Goal: Information Seeking & Learning: Find specific fact

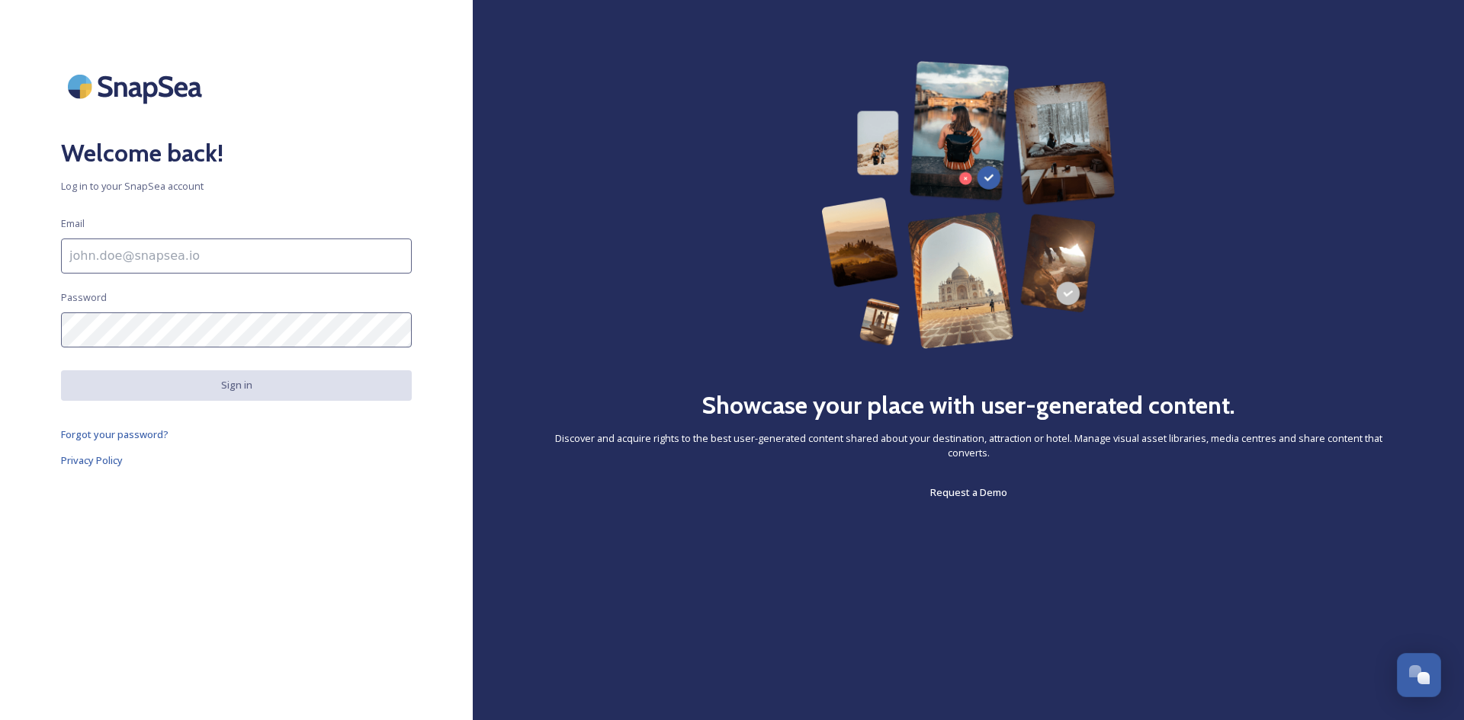
click at [228, 274] on div "Welcome back! Log in to your SnapSea account Email Password Sign in Forgot your…" at bounding box center [236, 360] width 473 height 598
click at [228, 260] on input "To enrich screen reader interactions, please activate Accessibility in Grammarl…" at bounding box center [236, 256] width 351 height 35
type input "[EMAIL_ADDRESS][DOMAIN_NAME]"
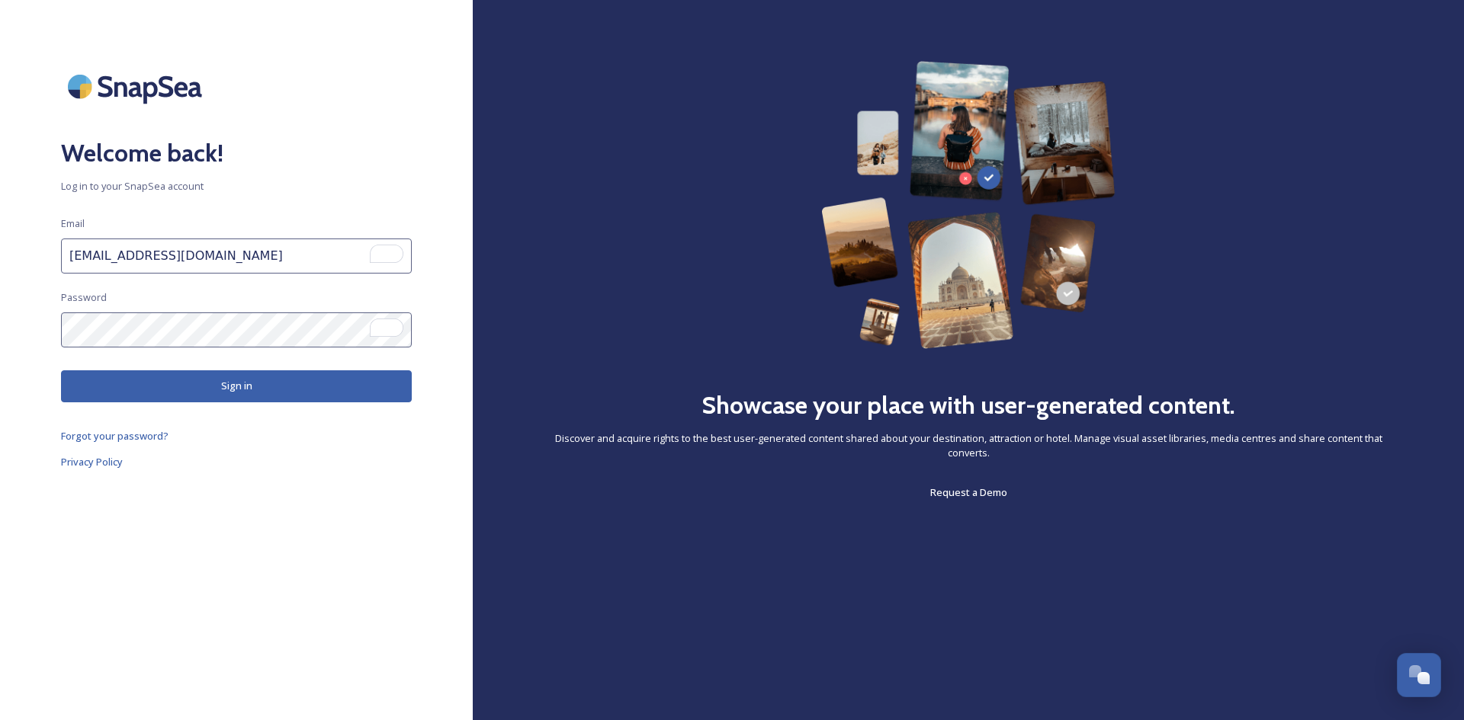
click at [142, 393] on button "Sign in" at bounding box center [236, 385] width 351 height 31
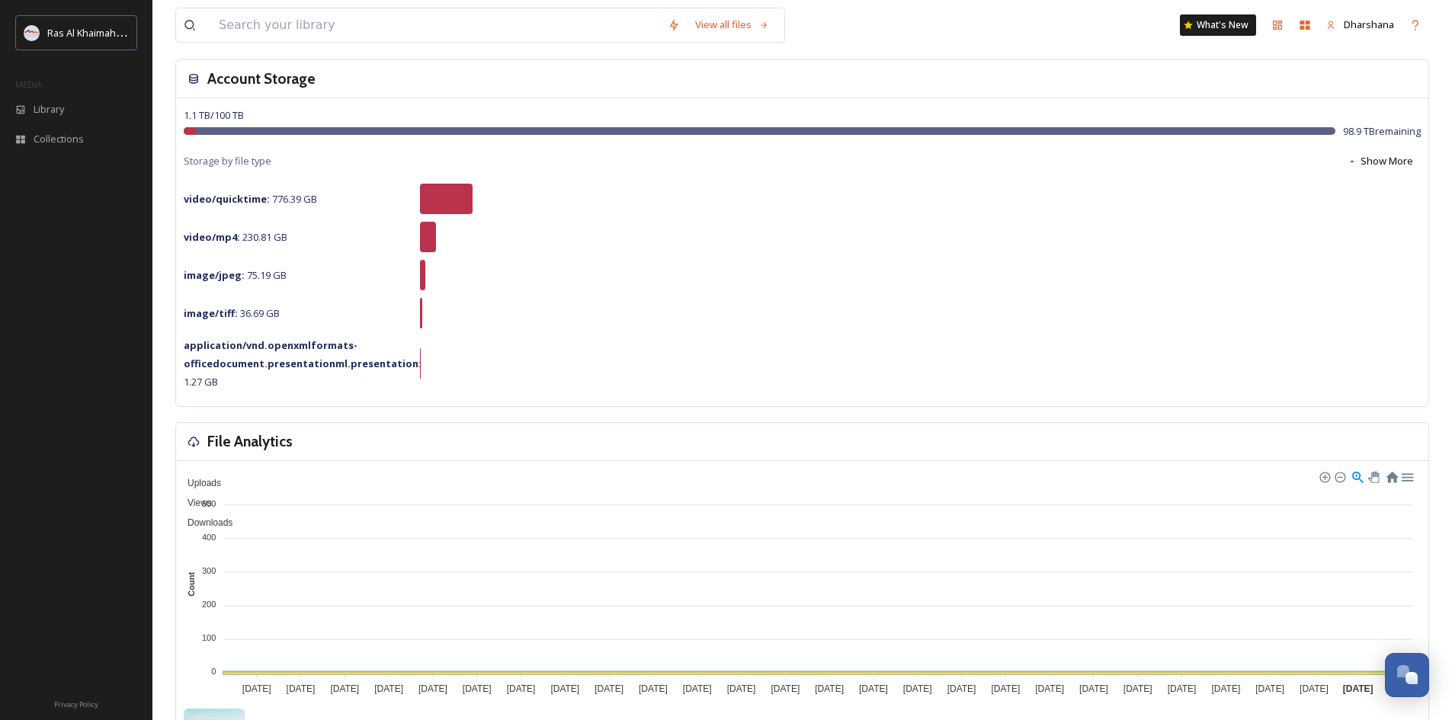
scroll to position [76, 0]
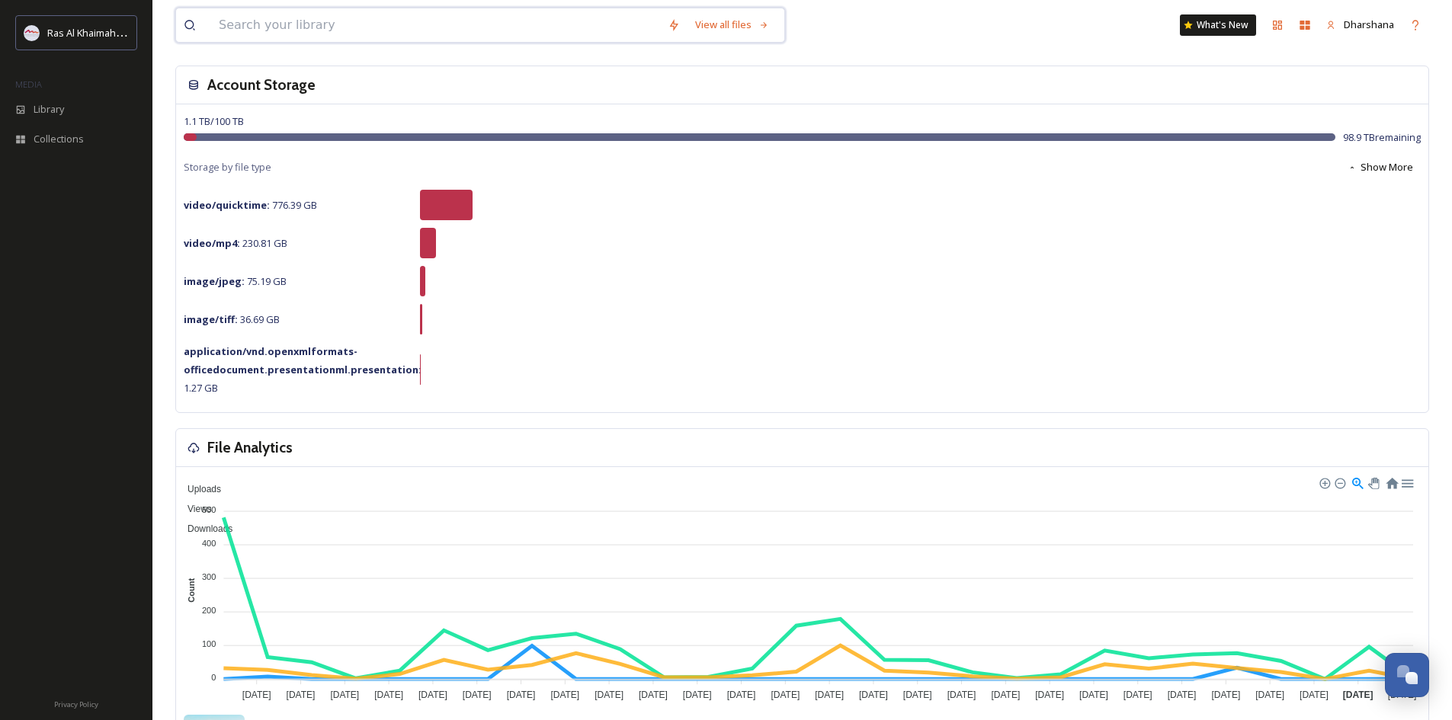
click at [351, 22] on input at bounding box center [435, 25] width 449 height 34
click at [107, 117] on div "Library" at bounding box center [76, 110] width 152 height 30
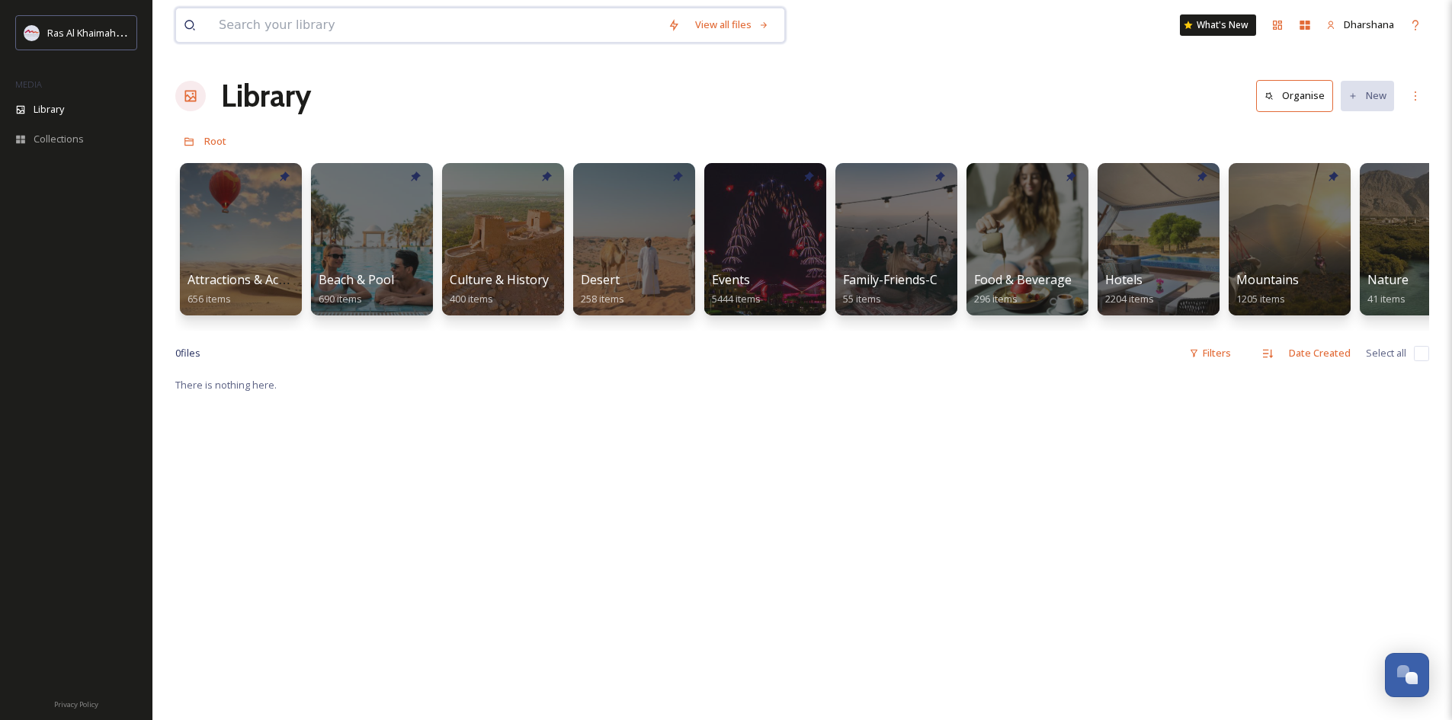
click at [363, 31] on input at bounding box center [435, 25] width 449 height 34
type input "w"
type input "sunrise"
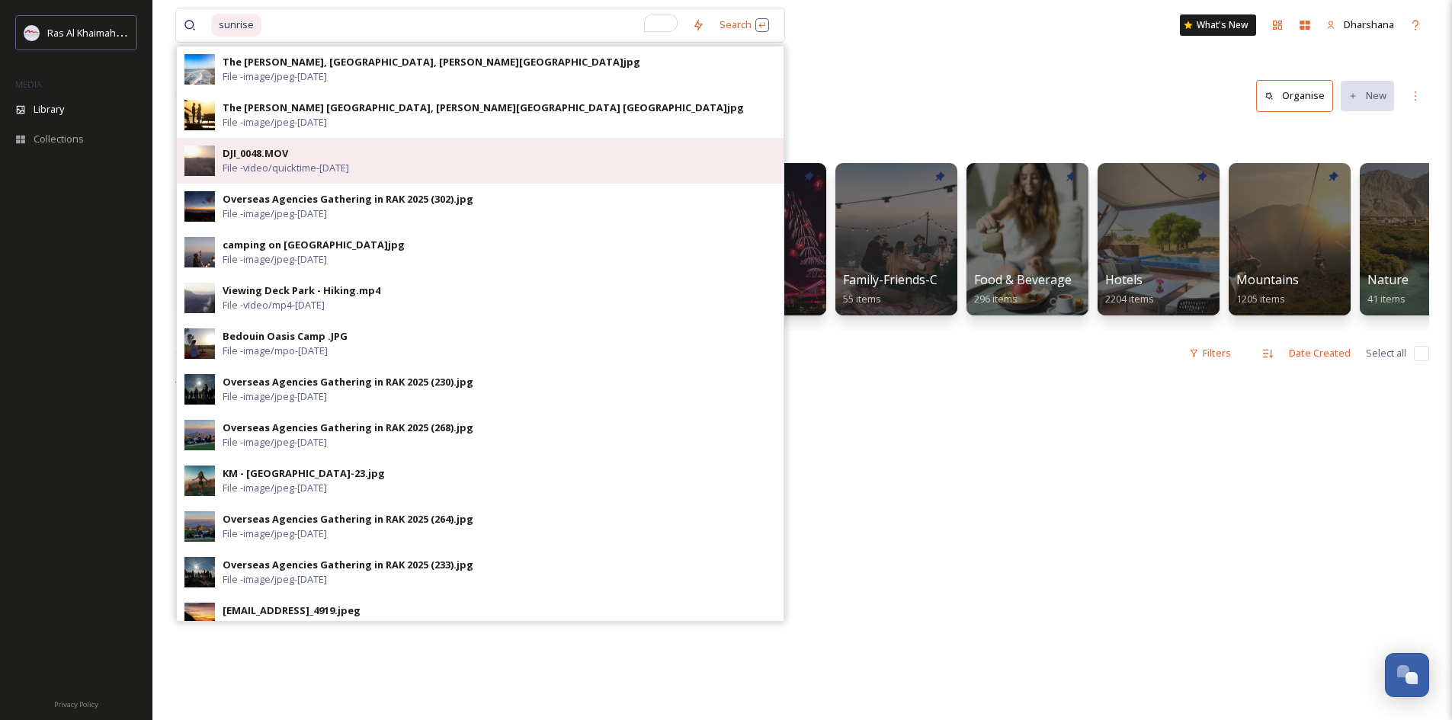
click at [347, 157] on div "DJI_0048.MOV File - video/quicktime - [DATE]" at bounding box center [499, 160] width 553 height 29
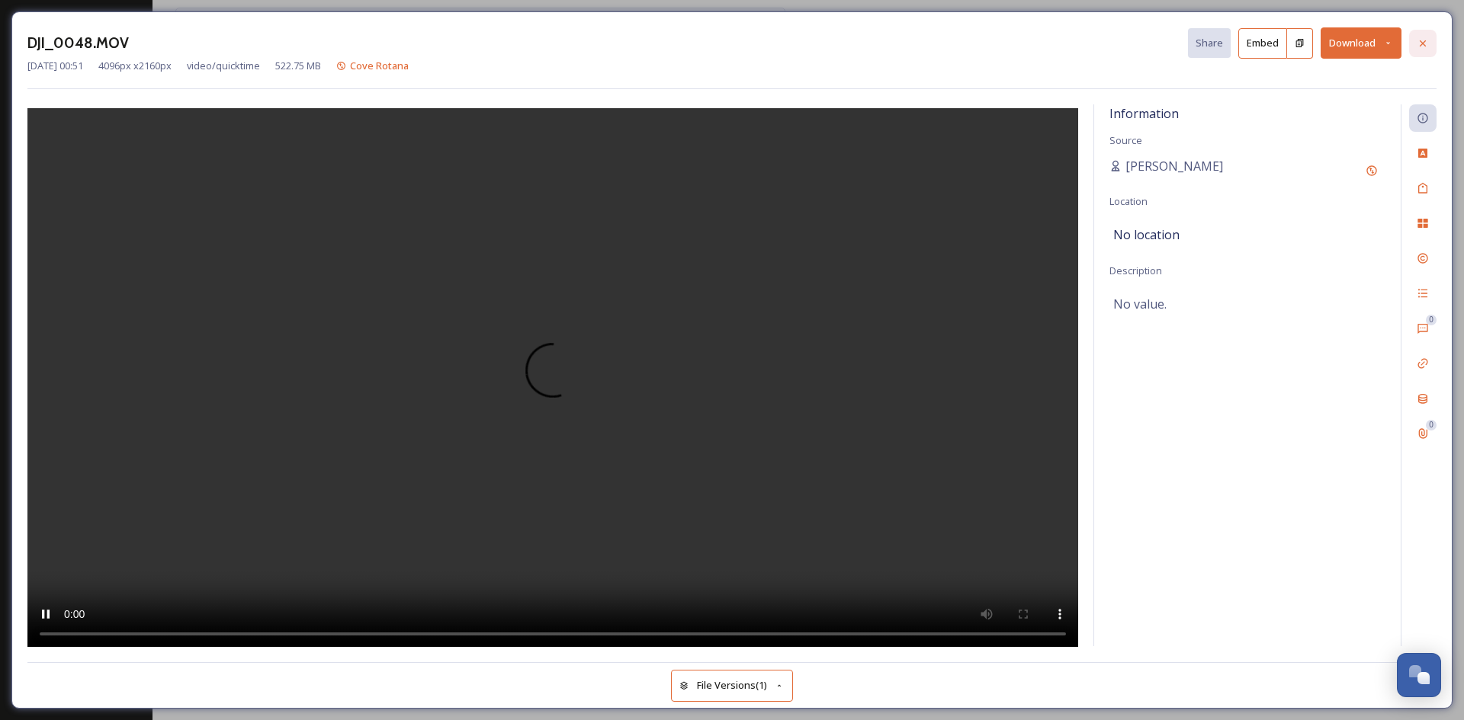
click at [1427, 50] on div at bounding box center [1422, 43] width 27 height 27
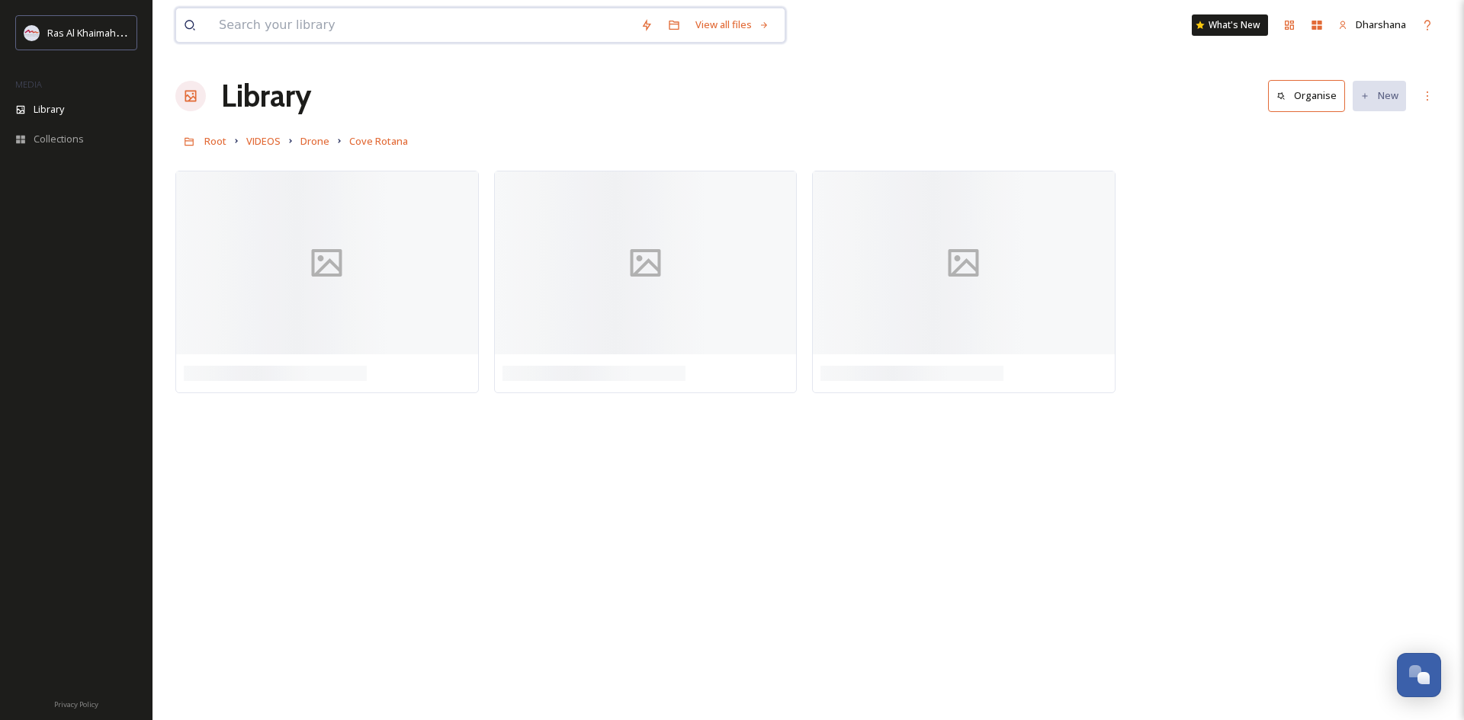
click at [339, 30] on input at bounding box center [422, 25] width 422 height 34
type input "w"
type input "sunrise"
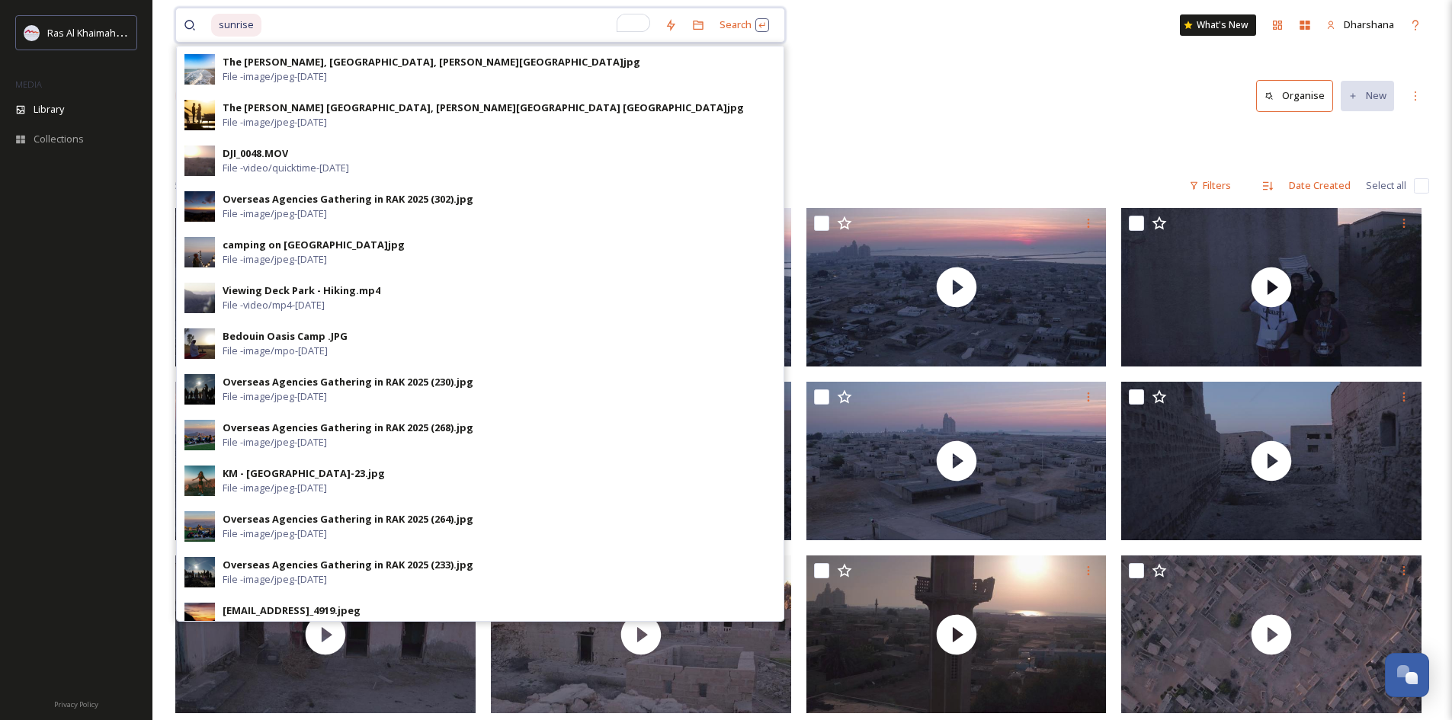
click at [235, 32] on span "sunrise" at bounding box center [236, 25] width 50 height 22
drag, startPoint x: 260, startPoint y: 30, endPoint x: 133, endPoint y: 15, distance: 127.5
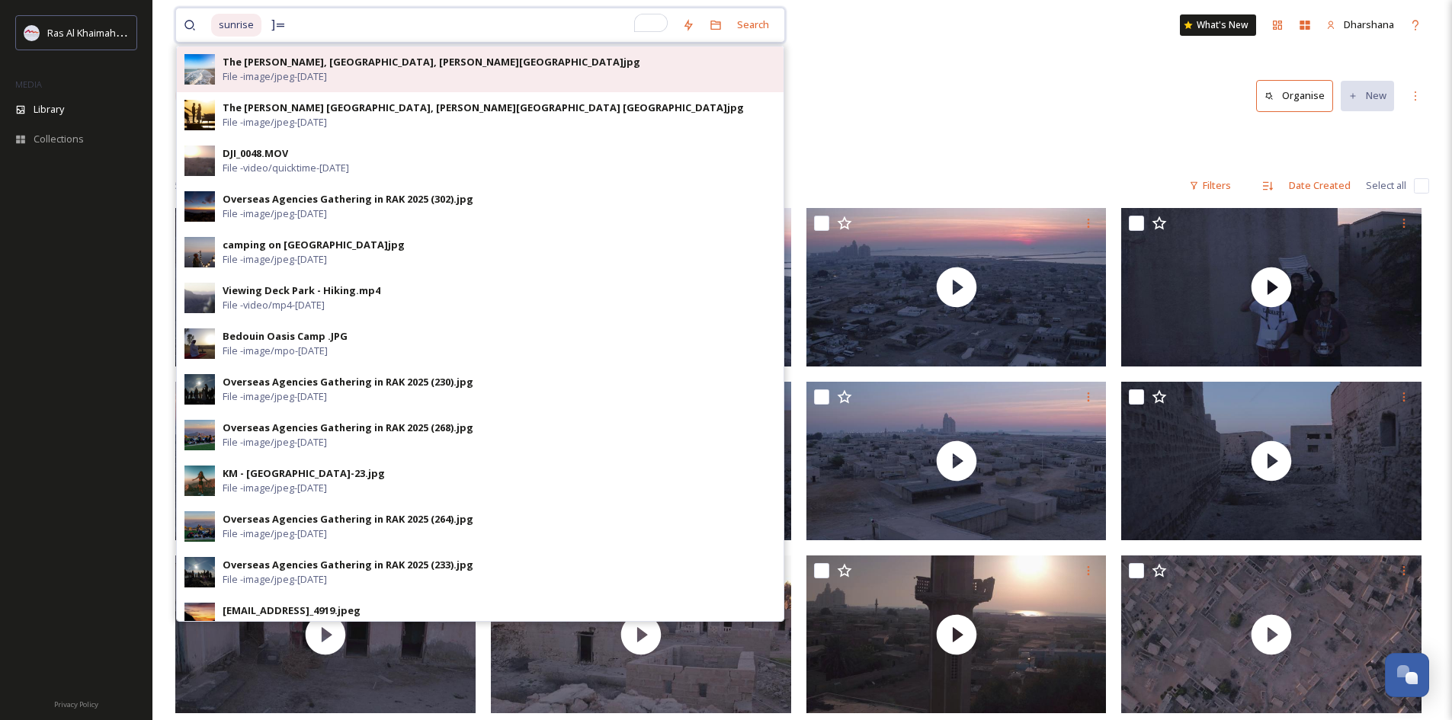
type input "]"
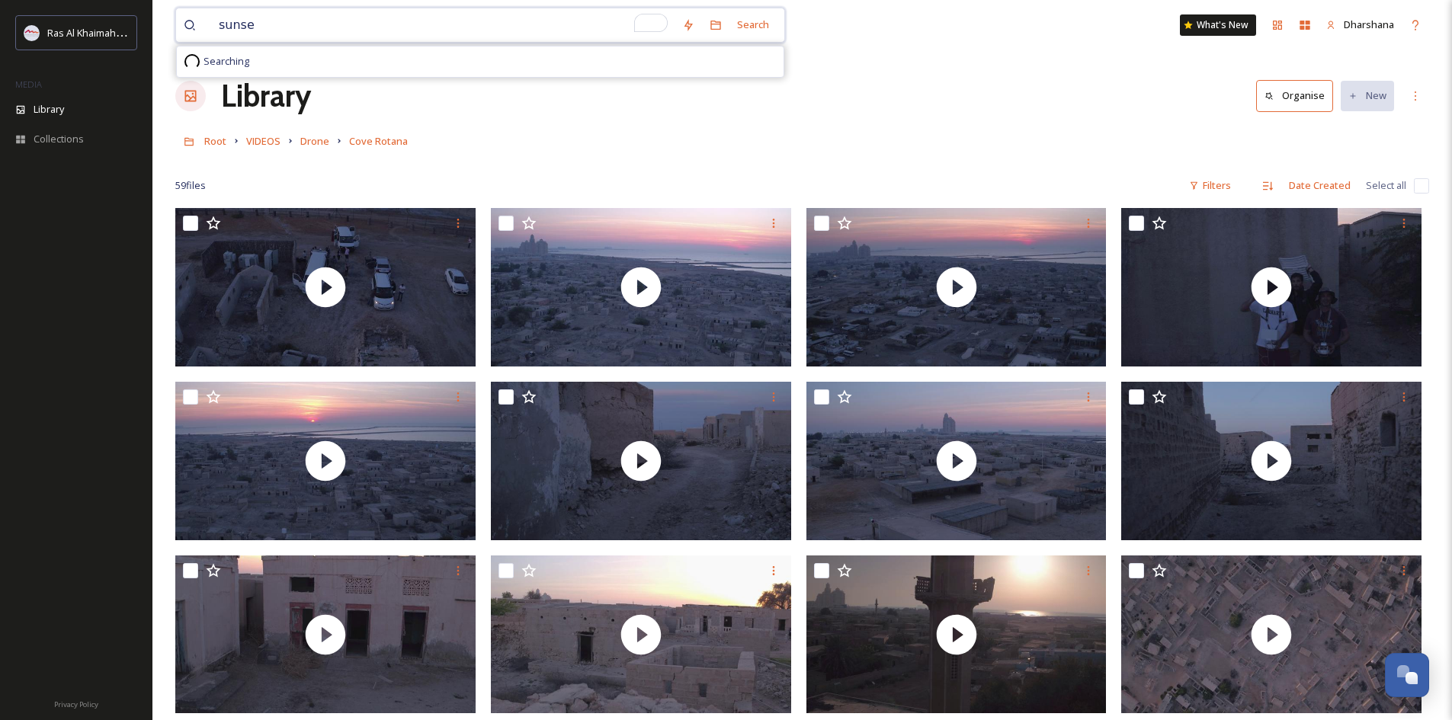
type input "sunset"
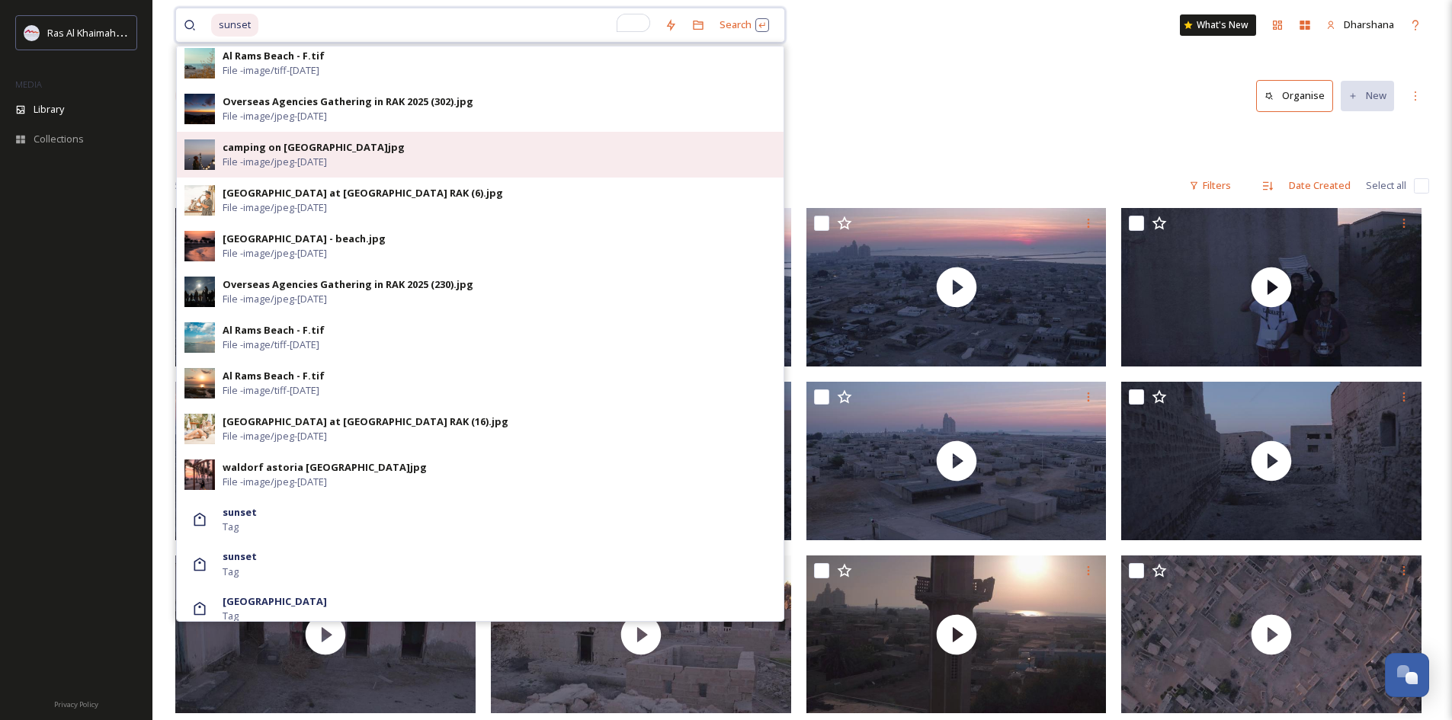
scroll to position [519, 0]
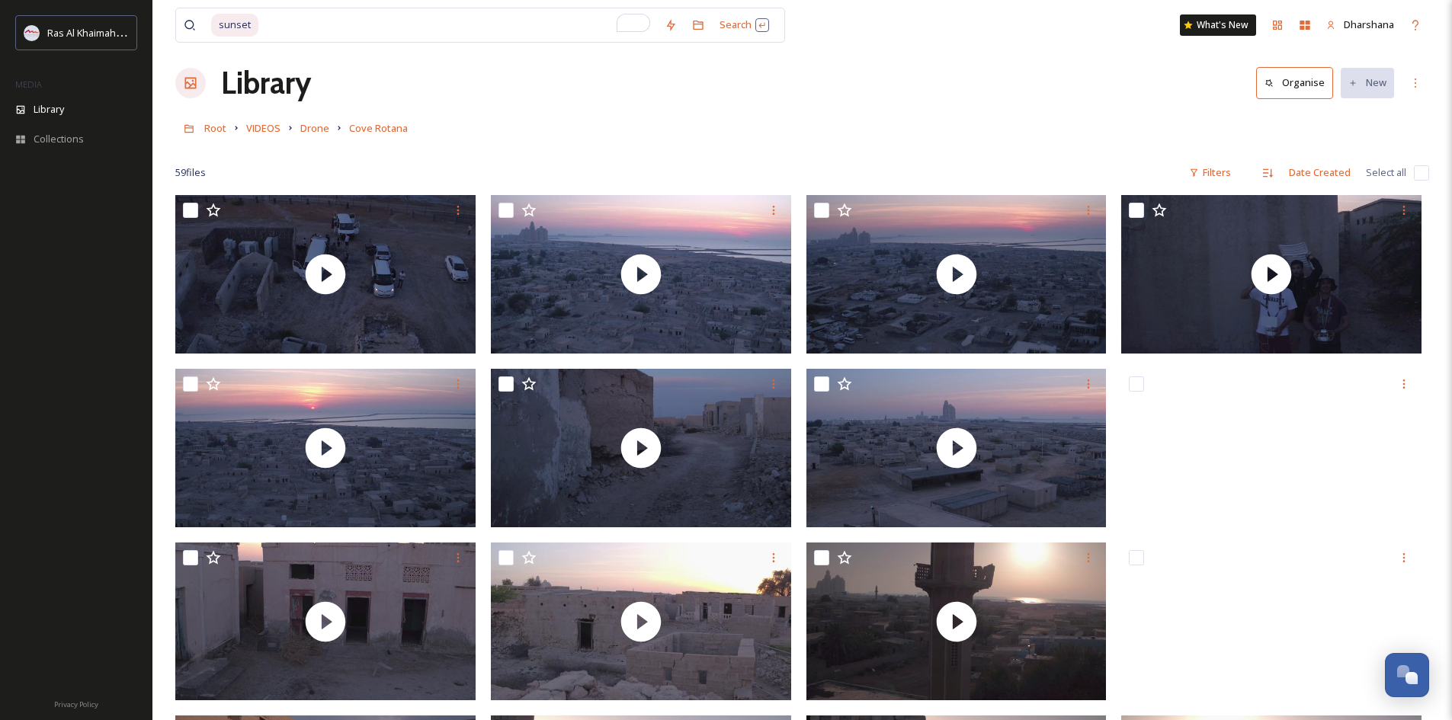
scroll to position [0, 0]
